Goal: Information Seeking & Learning: Stay updated

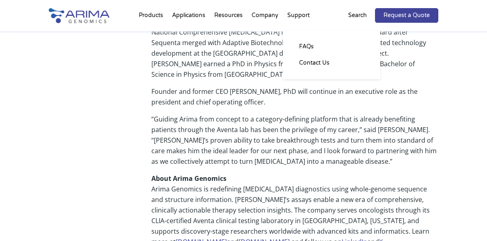
scroll to position [568, 0]
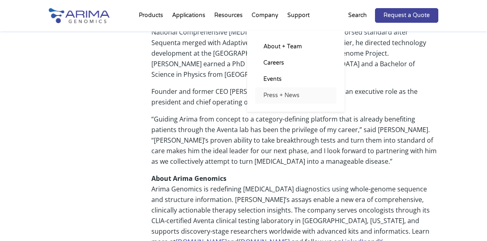
click at [283, 95] on link "Press + News" at bounding box center [295, 95] width 81 height 16
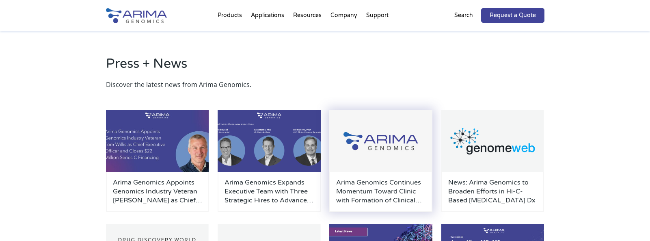
click at [362, 194] on h3 "Arima Genomics Continues Momentum Toward Clinic with Formation of Clinical Advi…" at bounding box center [380, 191] width 89 height 27
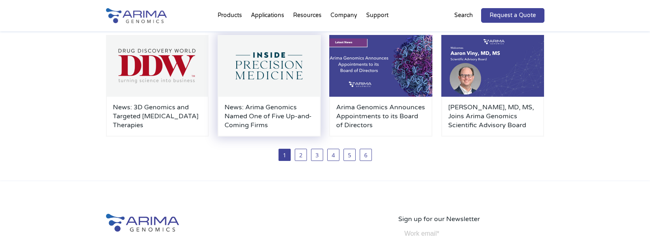
scroll to position [195, 0]
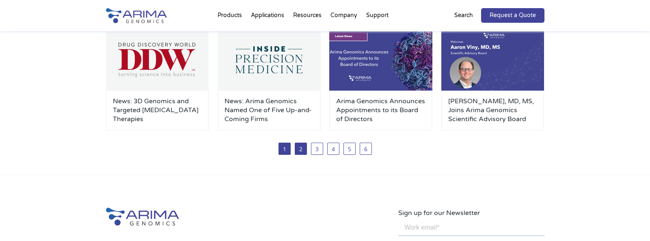
click at [297, 149] on link "2" at bounding box center [301, 148] width 12 height 12
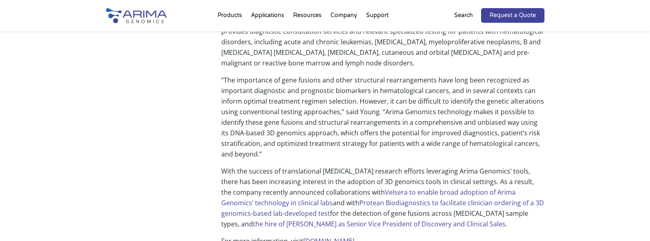
scroll to position [649, 0]
